Goal: Task Accomplishment & Management: Use online tool/utility

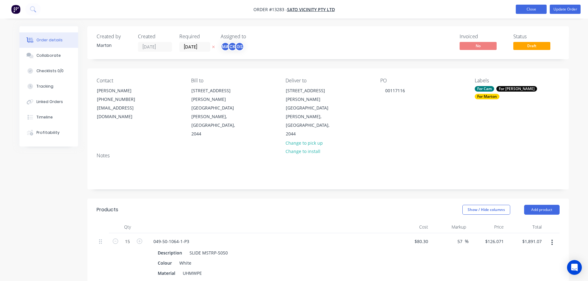
scroll to position [9, 0]
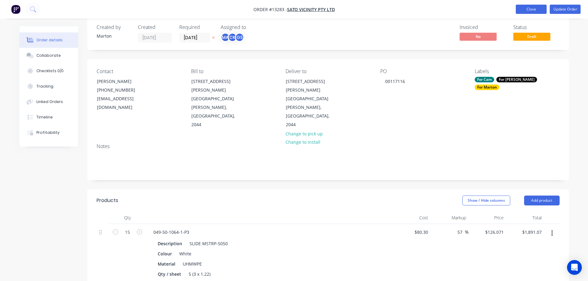
click at [520, 11] on button "Close" at bounding box center [531, 9] width 31 height 9
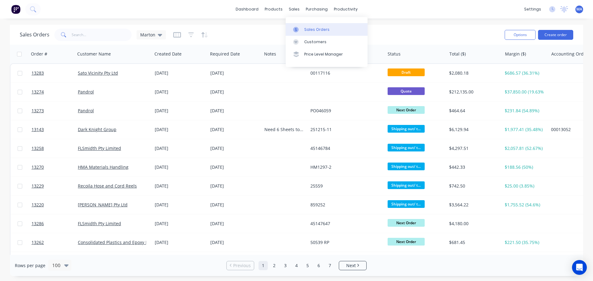
click at [301, 24] on link "Sales Orders" at bounding box center [327, 29] width 82 height 12
click at [120, 39] on input "text" at bounding box center [102, 35] width 60 height 12
click at [553, 32] on button "Create order" at bounding box center [555, 35] width 35 height 10
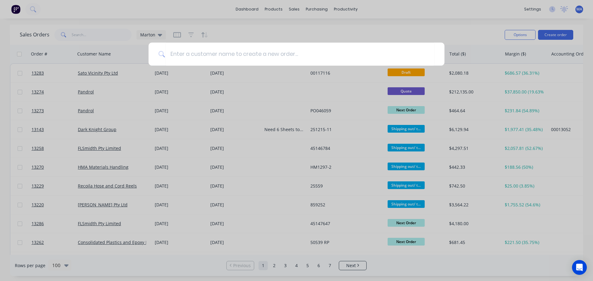
click at [465, 28] on div at bounding box center [296, 140] width 593 height 281
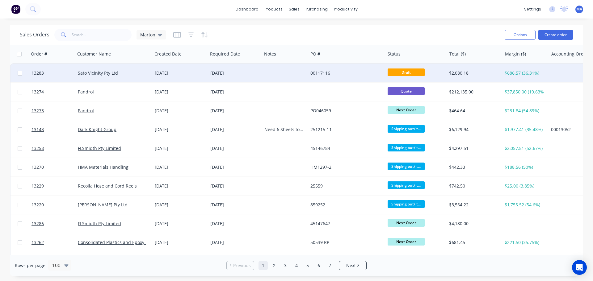
click at [230, 70] on div "[DATE]" at bounding box center [234, 73] width 49 height 6
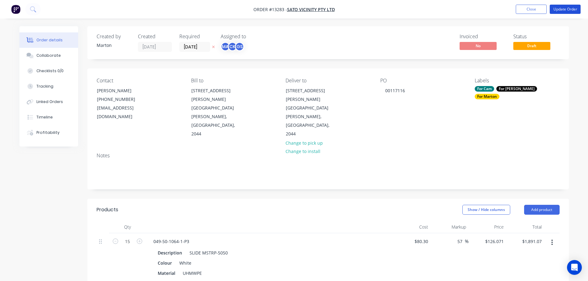
drag, startPoint x: 571, startPoint y: 10, endPoint x: 533, endPoint y: 25, distance: 40.0
click at [570, 10] on button "Update Order" at bounding box center [565, 9] width 31 height 9
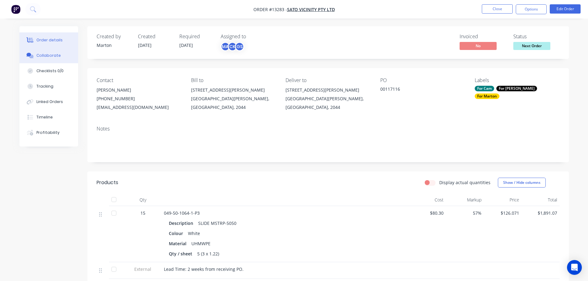
click at [53, 59] on button "Collaborate" at bounding box center [48, 55] width 59 height 15
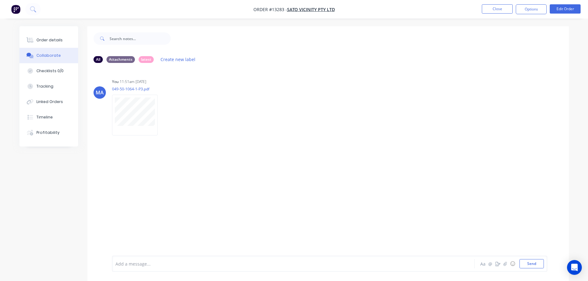
click at [161, 265] on div at bounding box center [276, 264] width 321 height 6
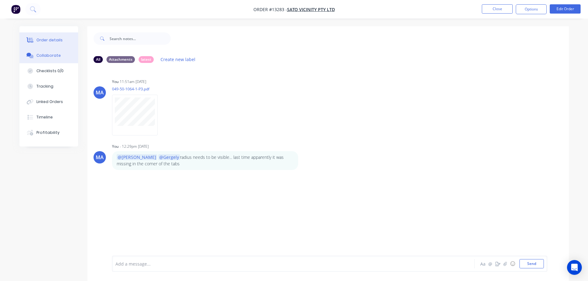
click at [64, 40] on button "Order details" at bounding box center [48, 39] width 59 height 15
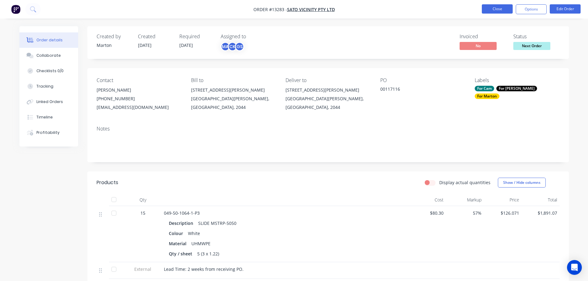
click at [503, 11] on button "Close" at bounding box center [497, 8] width 31 height 9
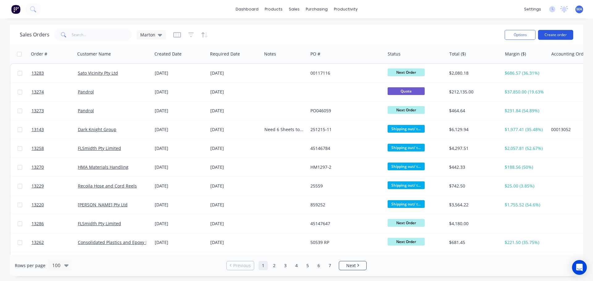
click at [554, 37] on button "Create order" at bounding box center [555, 35] width 35 height 10
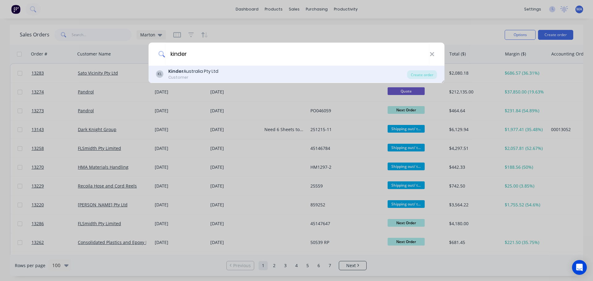
type input "kinder"
click at [182, 73] on b "Kinder" at bounding box center [175, 71] width 15 height 6
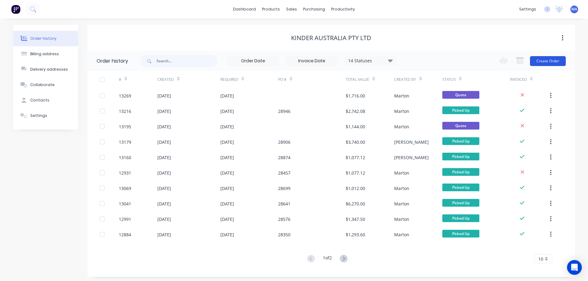
click at [548, 62] on button "Create Order" at bounding box center [548, 61] width 36 height 10
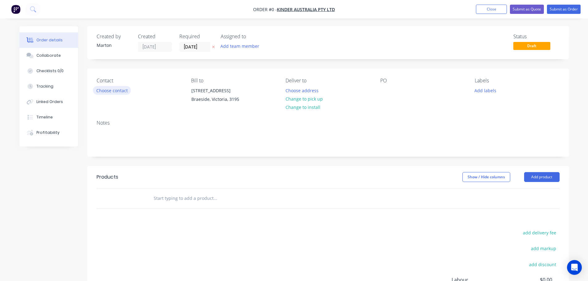
click at [119, 88] on button "Choose contact" at bounding box center [112, 90] width 38 height 8
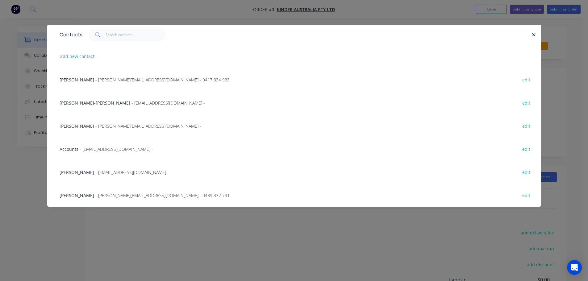
click at [76, 124] on span "[PERSON_NAME]" at bounding box center [77, 126] width 35 height 6
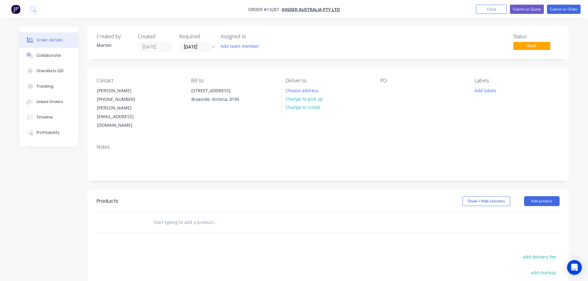
click at [196, 217] on input "text" at bounding box center [216, 223] width 124 height 12
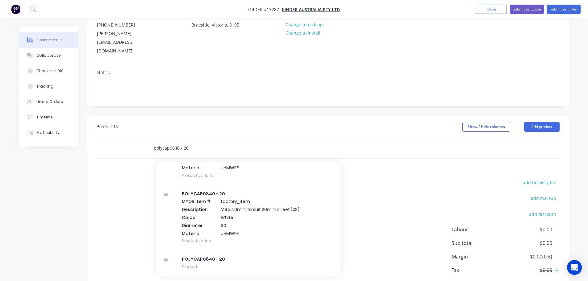
scroll to position [92, 0]
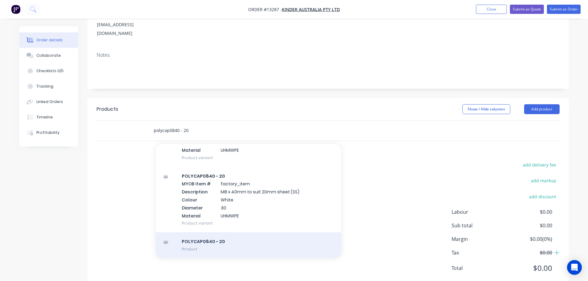
type input "polycap0840 - 20"
click at [225, 233] on div "POLYCAP0840 - 20 Product" at bounding box center [248, 246] width 185 height 26
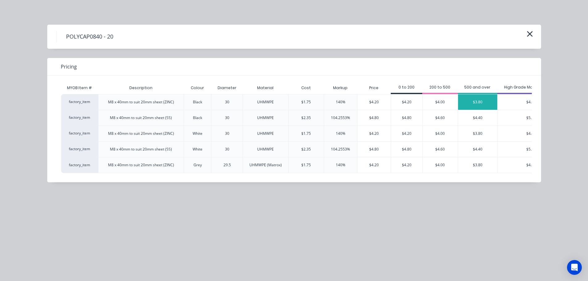
click at [482, 103] on div "$3.80" at bounding box center [477, 102] width 39 height 15
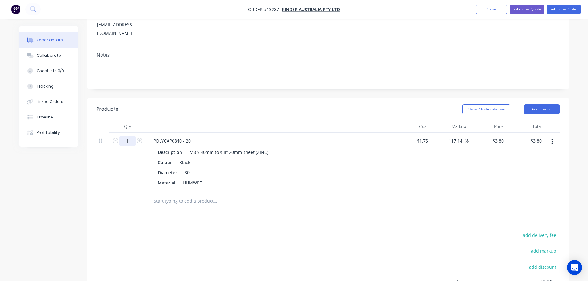
click at [129, 137] on input "1" at bounding box center [128, 141] width 16 height 9
type input "4800"
type input "$18,240.00"
click at [424, 212] on div "Products Show / Hide columns Add product Qty Cost Markup Price Total 4800 POLYC…" at bounding box center [328, 229] width 482 height 262
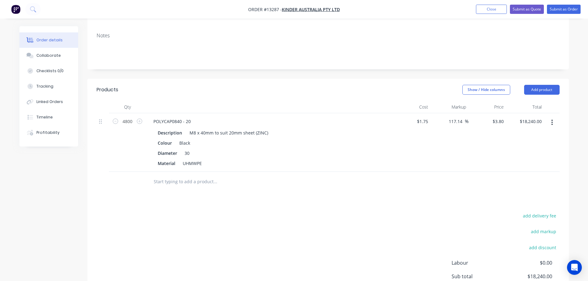
scroll to position [101, 0]
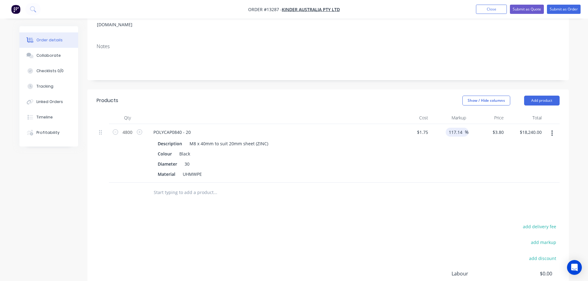
click at [460, 128] on input "117.14" at bounding box center [456, 132] width 17 height 9
type input "80"
type input "$3.15"
type input "$15,120.00"
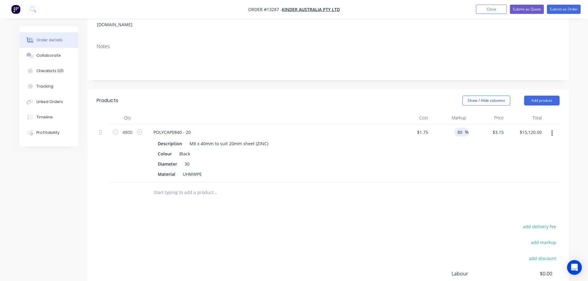
click at [446, 183] on div at bounding box center [328, 193] width 463 height 20
click at [461, 128] on input "80" at bounding box center [461, 132] width 8 height 9
type input "70"
type input "$2.975"
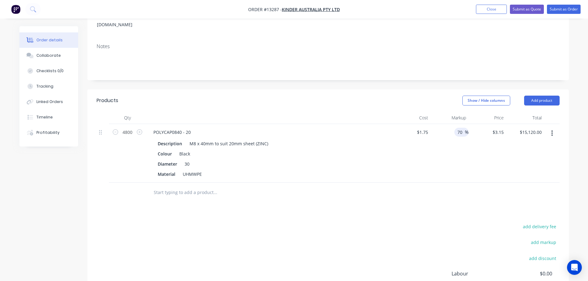
type input "$14,280.00"
click at [394, 197] on div "Products Show / Hide columns Add product Qty Cost Markup Price Total 4800 POLYC…" at bounding box center [328, 221] width 482 height 262
click at [464, 128] on input "70" at bounding box center [461, 132] width 8 height 9
type input "65"
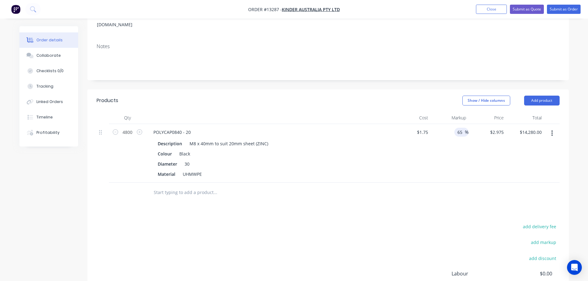
type input "$2.8875"
type input "$13,860.00"
click at [464, 183] on div at bounding box center [328, 193] width 463 height 20
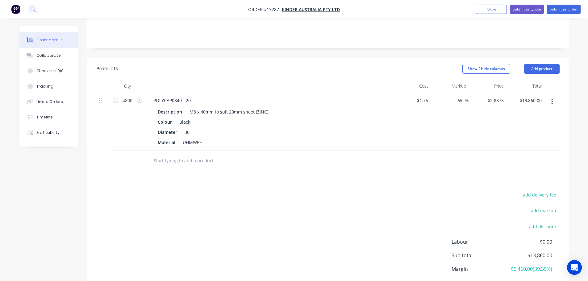
scroll to position [132, 0]
click at [461, 97] on input "65" at bounding box center [461, 101] width 8 height 9
type input "60"
type input "$2.80"
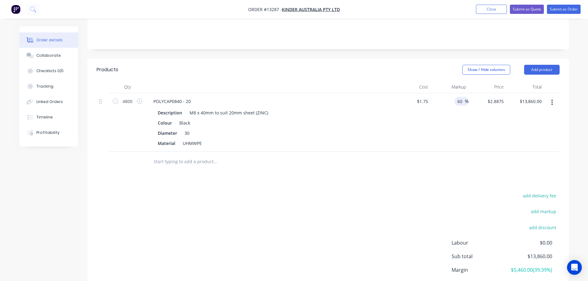
type input "$13,440.00"
click at [416, 153] on div at bounding box center [328, 162] width 463 height 20
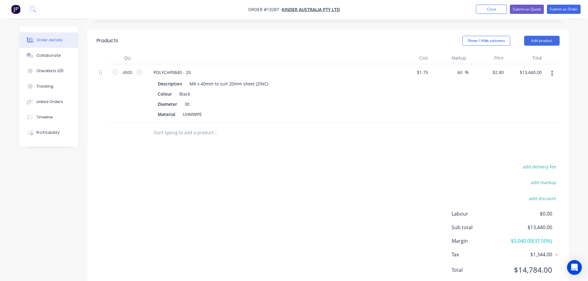
scroll to position [162, 0]
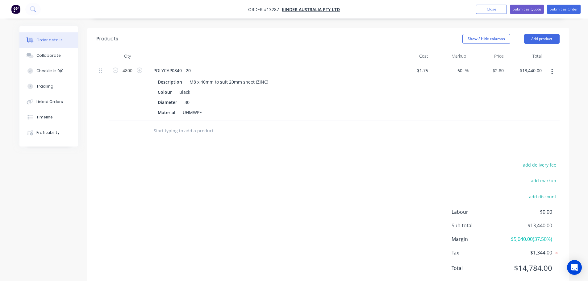
click at [362, 161] on div "add delivery fee add markup add discount Labour $0.00 Sub total $13,440.00 Marg…" at bounding box center [328, 220] width 463 height 119
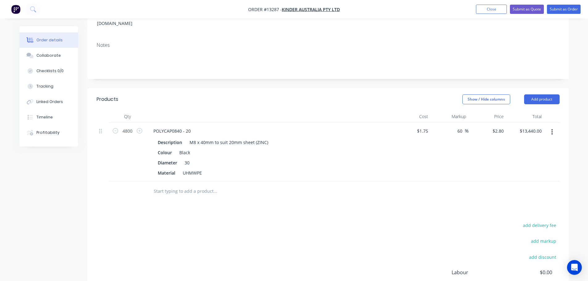
scroll to position [101, 0]
click at [540, 96] on button "Add product" at bounding box center [542, 101] width 36 height 10
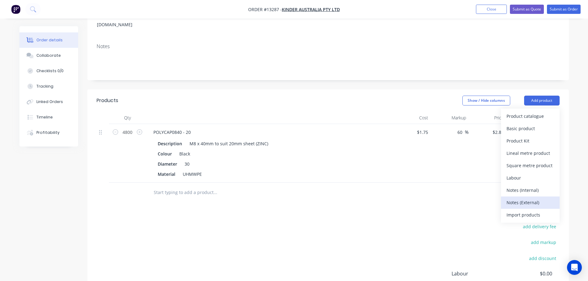
click at [528, 198] on div "Notes (External)" at bounding box center [531, 202] width 48 height 9
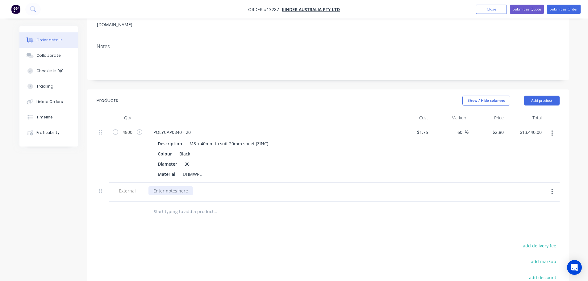
click at [179, 187] on div at bounding box center [171, 191] width 44 height 9
click at [207, 183] on div "Lead Time:" at bounding box center [269, 192] width 247 height 19
click at [202, 187] on div "Lead Time:" at bounding box center [270, 191] width 242 height 9
click at [179, 187] on div "Lead Time:" at bounding box center [165, 191] width 32 height 9
click at [216, 187] on div "Lead Time: 2 weeks from receving [PERSON_NAME]" at bounding box center [207, 191] width 116 height 9
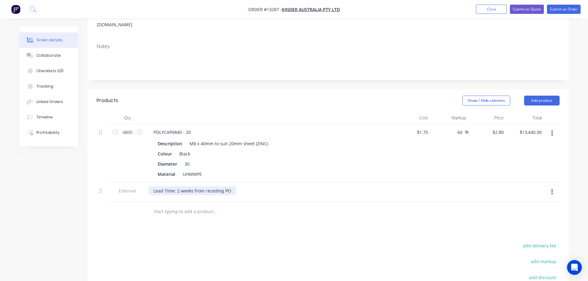
click at [216, 187] on div "Lead Time: 2 weeks from receding PO" at bounding box center [193, 191] width 88 height 9
click at [237, 184] on div "Lead Time: 2 weeks from receivingPO" at bounding box center [269, 192] width 247 height 19
click at [218, 187] on div "Lead Time: 2 weeks from receivingPO" at bounding box center [192, 191] width 87 height 9
drag, startPoint x: 218, startPoint y: 175, endPoint x: 213, endPoint y: 175, distance: 5.0
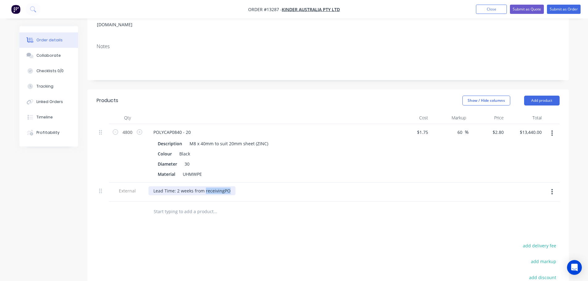
click at [213, 187] on div "Lead Time: 2 weeks from receivingPO" at bounding box center [192, 191] width 87 height 9
click at [222, 187] on div "Lead Time: 2 weeks from receivingPO" at bounding box center [192, 191] width 87 height 9
click at [215, 187] on div "Lead Time: 2 weeks from receiving PO" at bounding box center [193, 191] width 88 height 9
drag, startPoint x: 215, startPoint y: 174, endPoint x: 208, endPoint y: 173, distance: 7.2
click at [208, 187] on div "Lead Time: 2 weeks from receiving PO" at bounding box center [193, 191] width 88 height 9
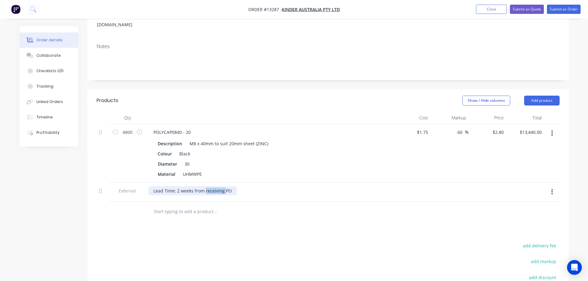
click at [208, 187] on div "Lead Time: 2 weeks from receiving PO" at bounding box center [193, 191] width 88 height 9
click at [290, 206] on div "Products Show / Hide columns Add product Qty Cost Markup Price Total 4800 POLYC…" at bounding box center [328, 230] width 482 height 281
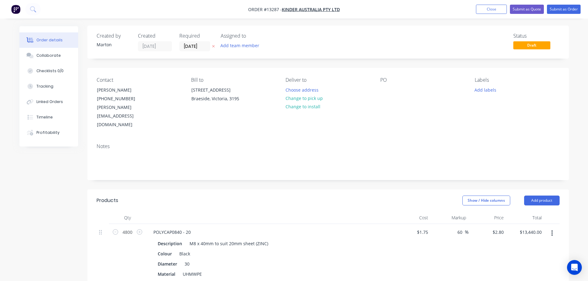
scroll to position [0, 0]
click at [532, 5] on button "Submit as Quote" at bounding box center [527, 9] width 34 height 9
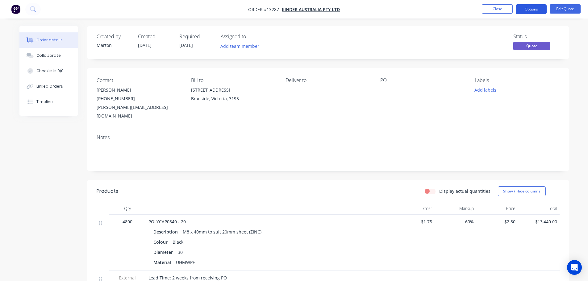
click at [527, 11] on button "Options" at bounding box center [531, 9] width 31 height 10
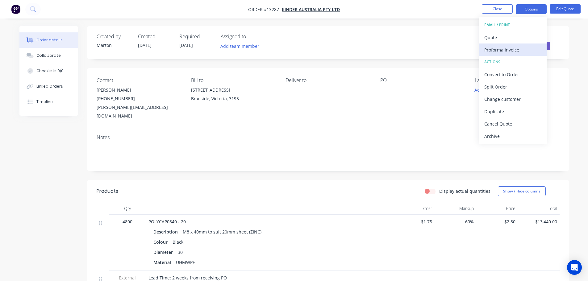
click at [495, 44] on button "Proforma Invoice" at bounding box center [513, 50] width 68 height 12
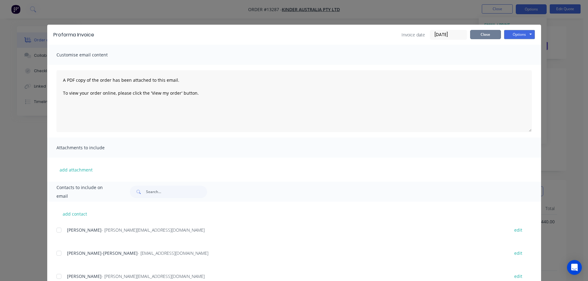
click at [491, 35] on button "Close" at bounding box center [485, 34] width 31 height 9
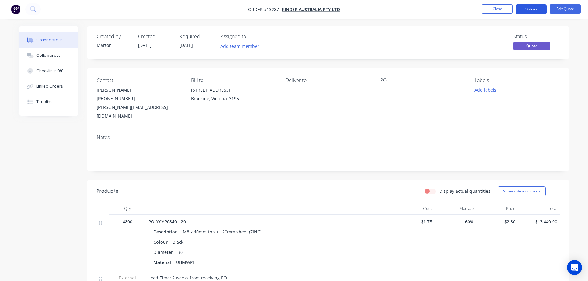
click at [533, 10] on button "Options" at bounding box center [531, 9] width 31 height 10
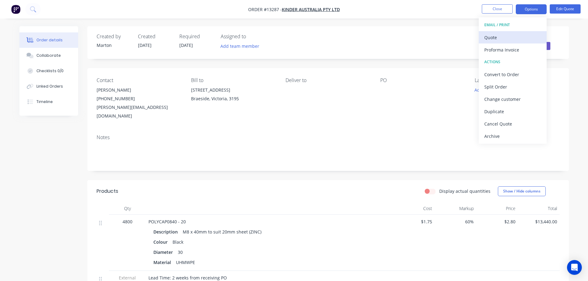
click at [500, 34] on div "Quote" at bounding box center [513, 37] width 57 height 9
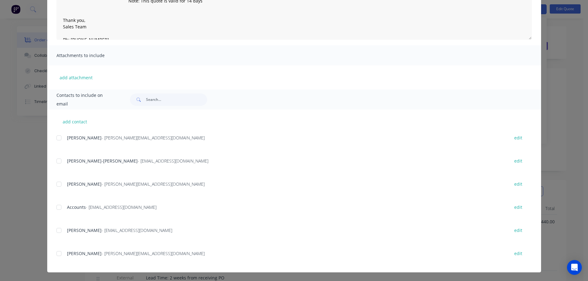
click at [59, 185] on div at bounding box center [59, 184] width 12 height 12
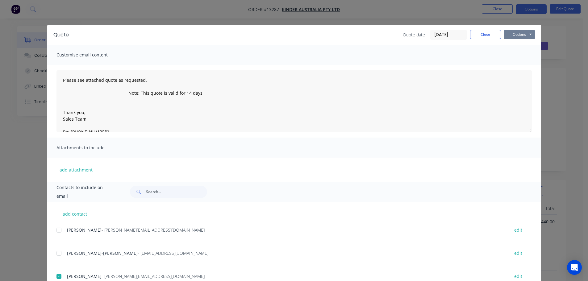
click at [526, 34] on button "Options" at bounding box center [519, 34] width 31 height 9
click at [521, 64] on button "Email" at bounding box center [524, 66] width 40 height 10
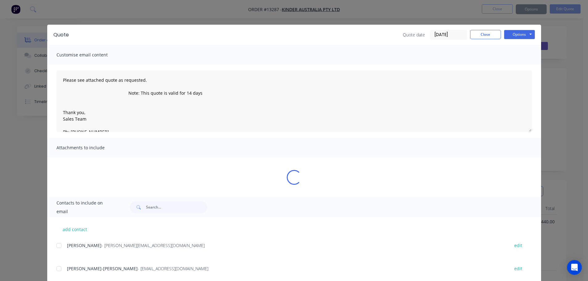
type textarea "Please see attached quote as requested. Note: This quote is valid for 14 days T…"
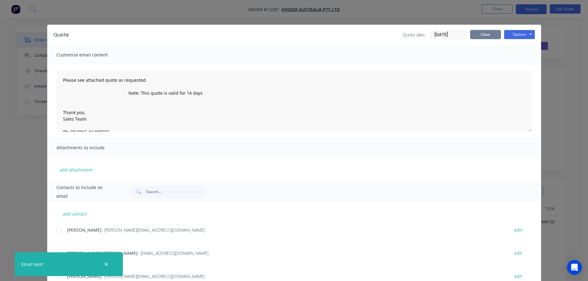
click at [480, 32] on button "Close" at bounding box center [485, 34] width 31 height 9
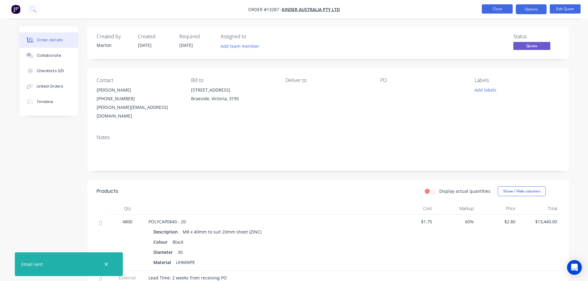
click at [489, 10] on button "Close" at bounding box center [497, 8] width 31 height 9
